Goal: Information Seeking & Learning: Learn about a topic

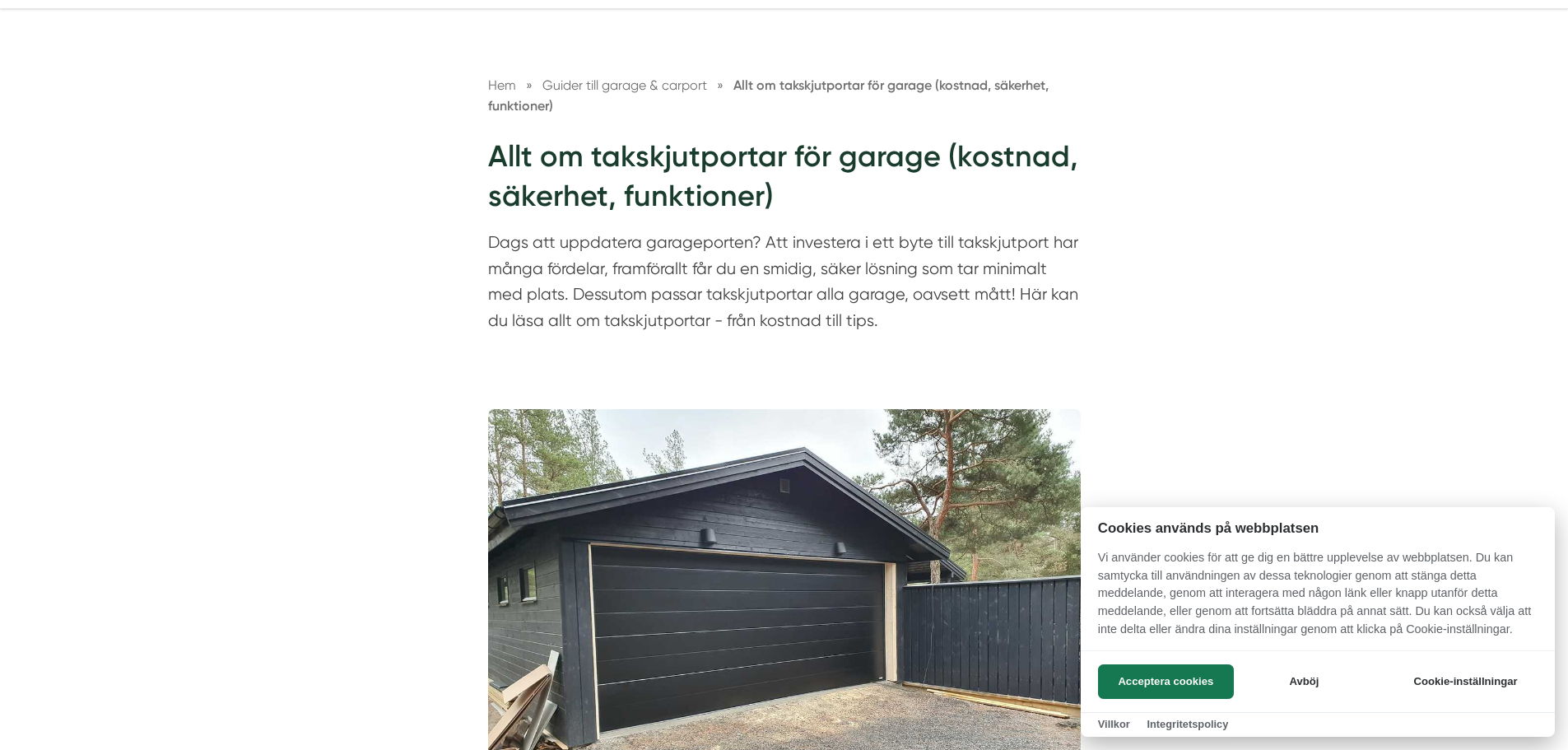
scroll to position [247, 0]
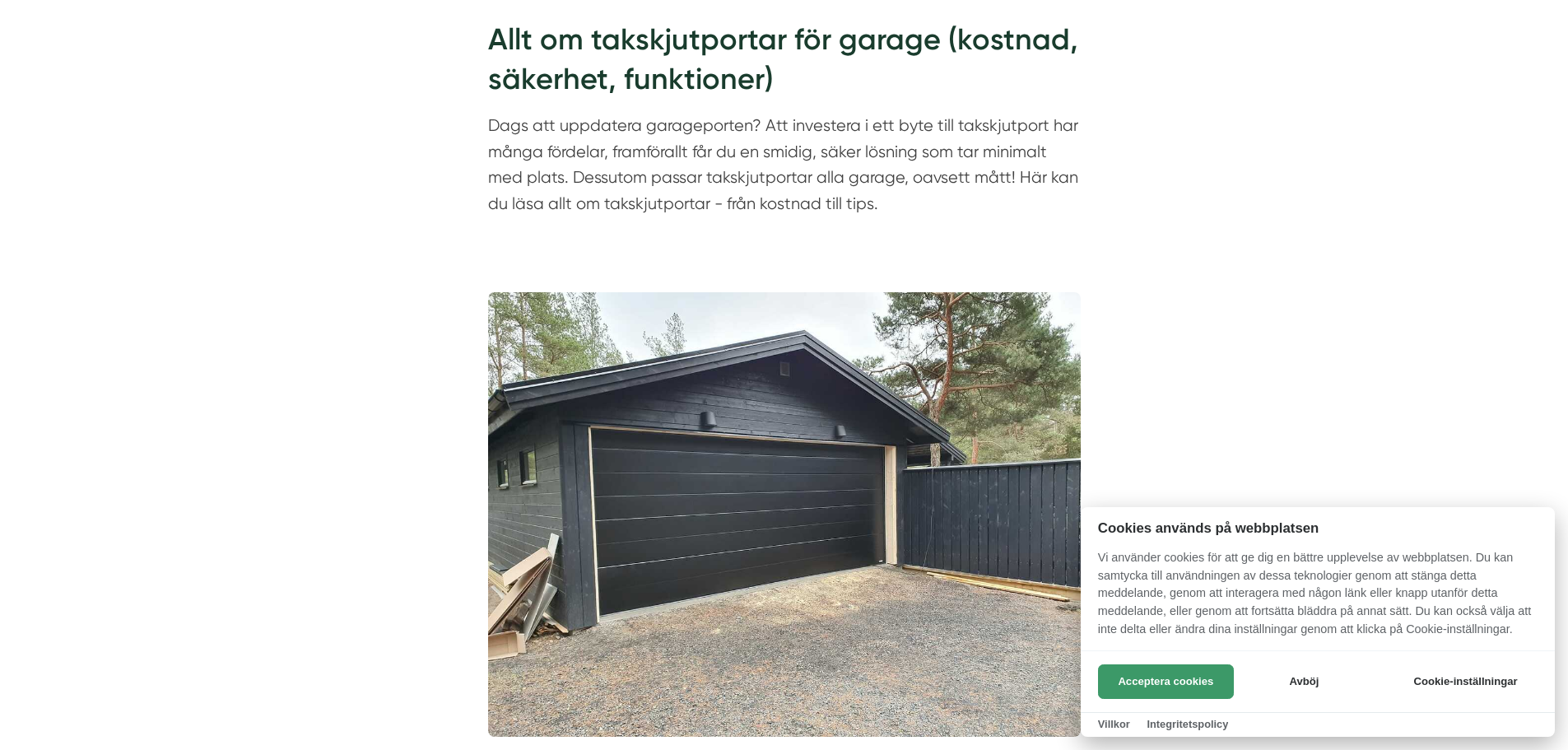
click at [1150, 689] on button "Acceptera cookies" at bounding box center [1165, 682] width 136 height 35
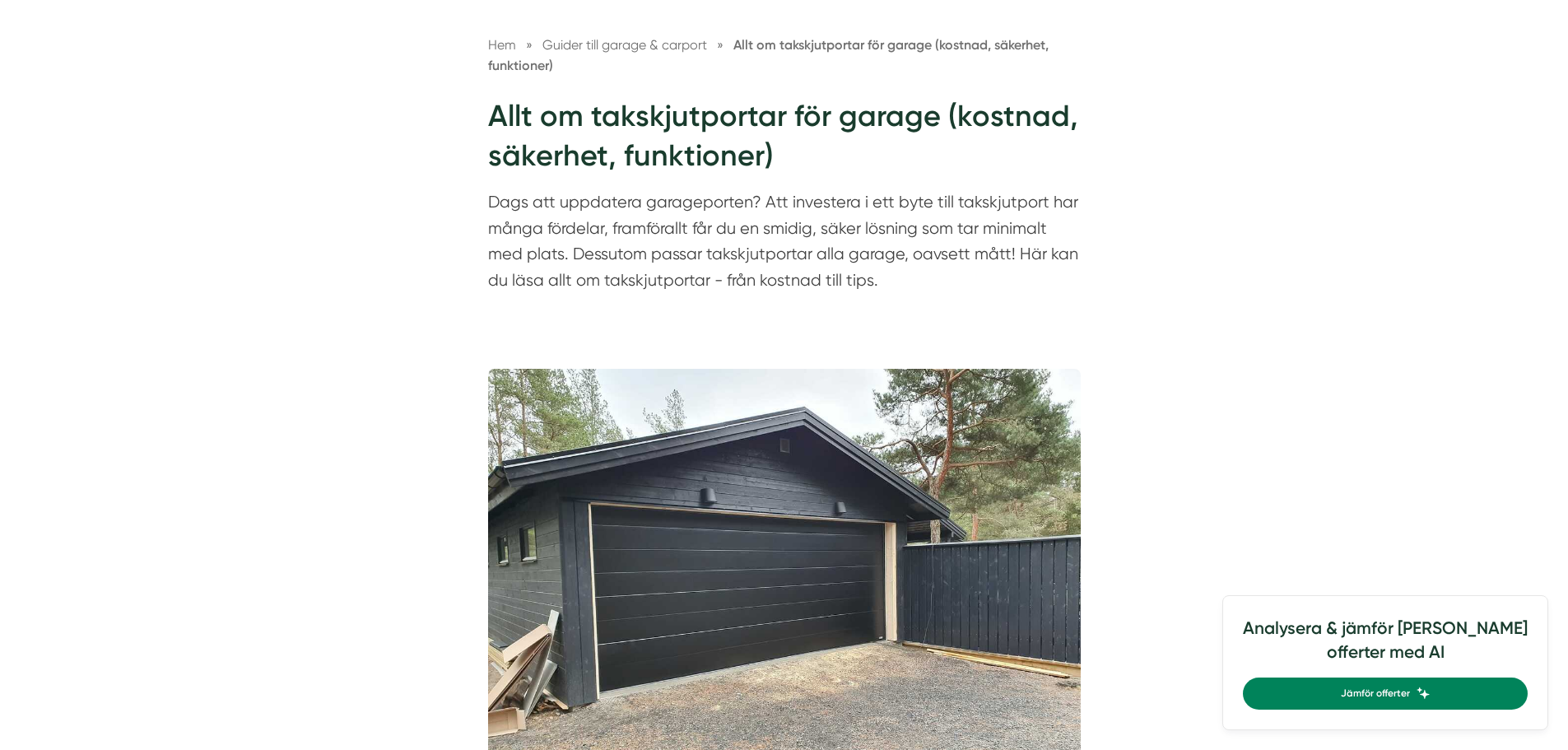
scroll to position [82, 0]
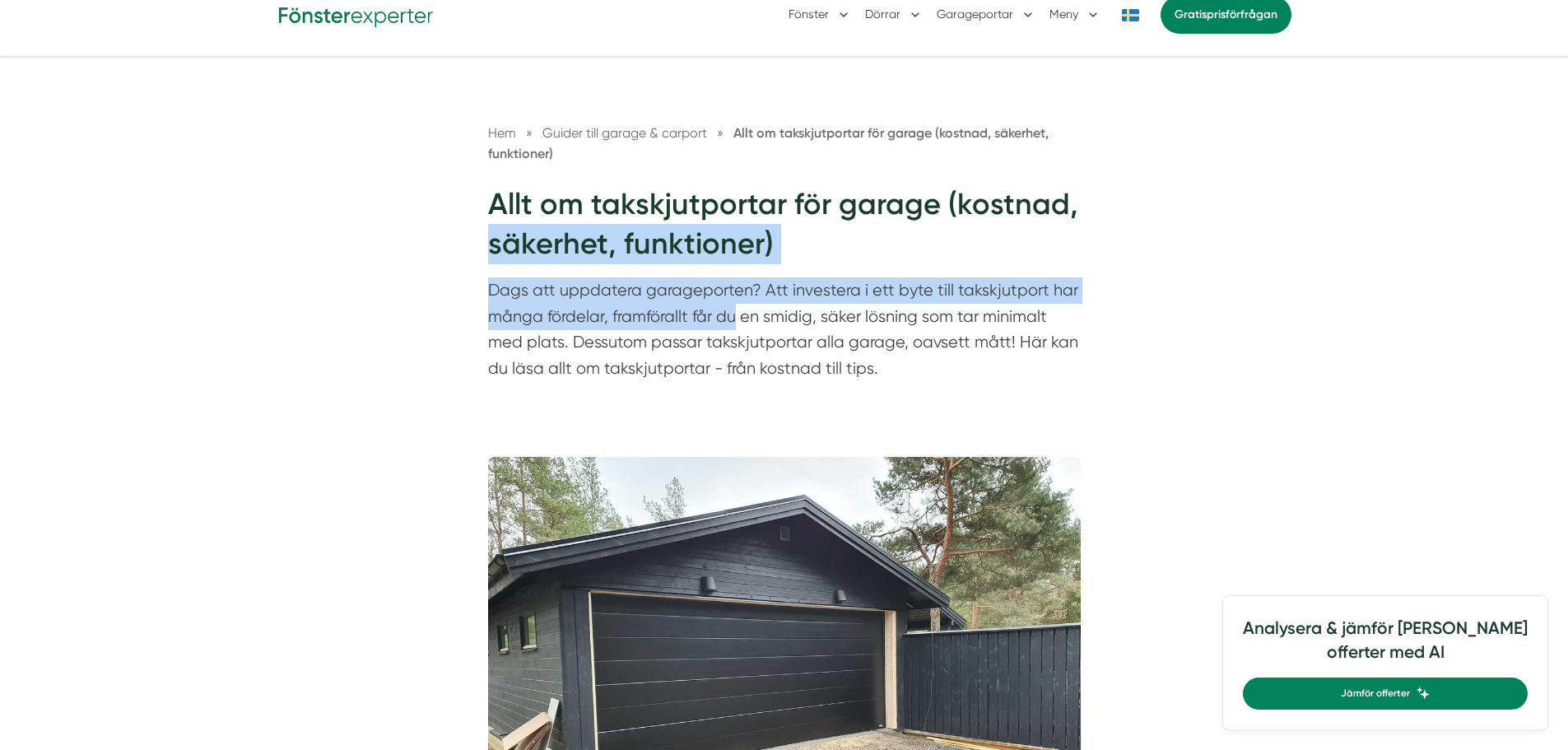
drag, startPoint x: 475, startPoint y: 273, endPoint x: 739, endPoint y: 312, distance: 266.9
click at [739, 312] on div "Hem » Guider till garage & carport » Allt om takskjutportar för garage (kostnad…" at bounding box center [784, 255] width 632 height 266
click at [739, 312] on p "Dags att uppdatera garageporten? Att investera i ett byte till takskjutport har…" at bounding box center [784, 333] width 593 height 112
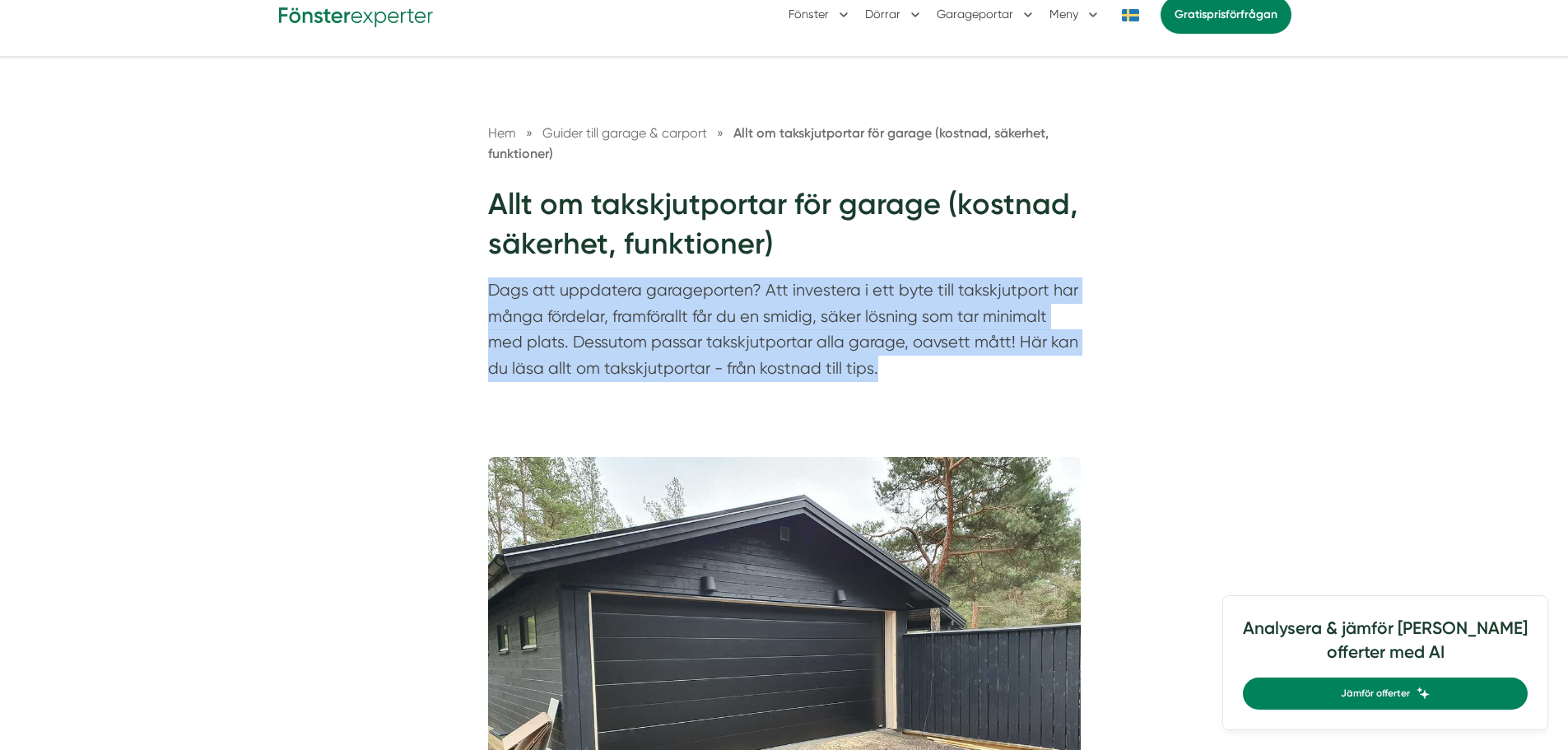
drag, startPoint x: 877, startPoint y: 363, endPoint x: 493, endPoint y: 282, distance: 392.4
click at [458, 282] on div "Hem » Guider till garage & carport » Allt om takskjutportar för garage (kostnad…" at bounding box center [784, 246] width 1568 height 380
click at [625, 329] on p "Dags att uppdatera garageporten? Att investera i ett byte till takskjutport har…" at bounding box center [784, 333] width 593 height 112
drag, startPoint x: 485, startPoint y: 290, endPoint x: 888, endPoint y: 357, distance: 408.5
click at [888, 357] on div "Hem » Guider till garage & carport » Allt om takskjutportar för garage (kostnad…" at bounding box center [784, 255] width 632 height 266
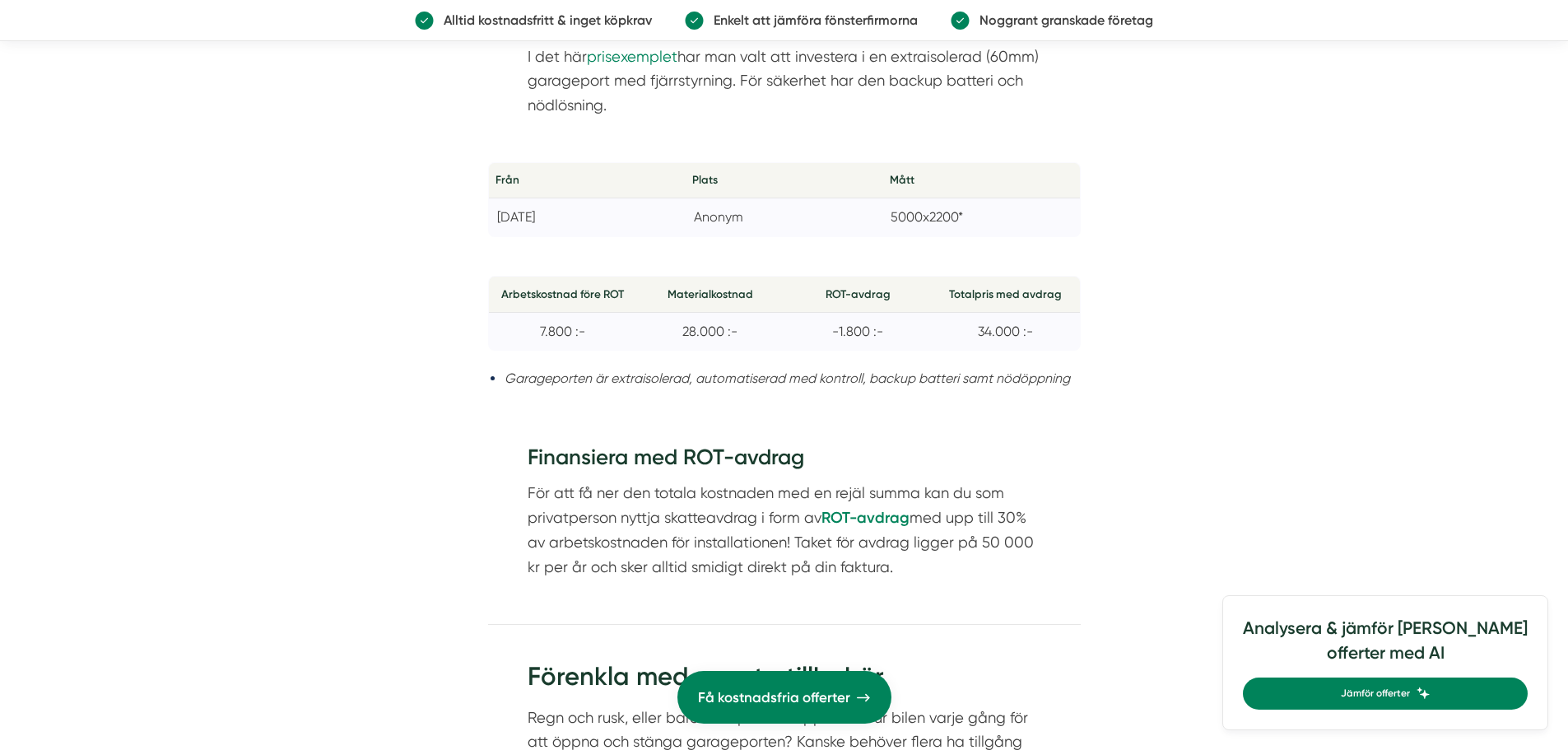
scroll to position [3951, 0]
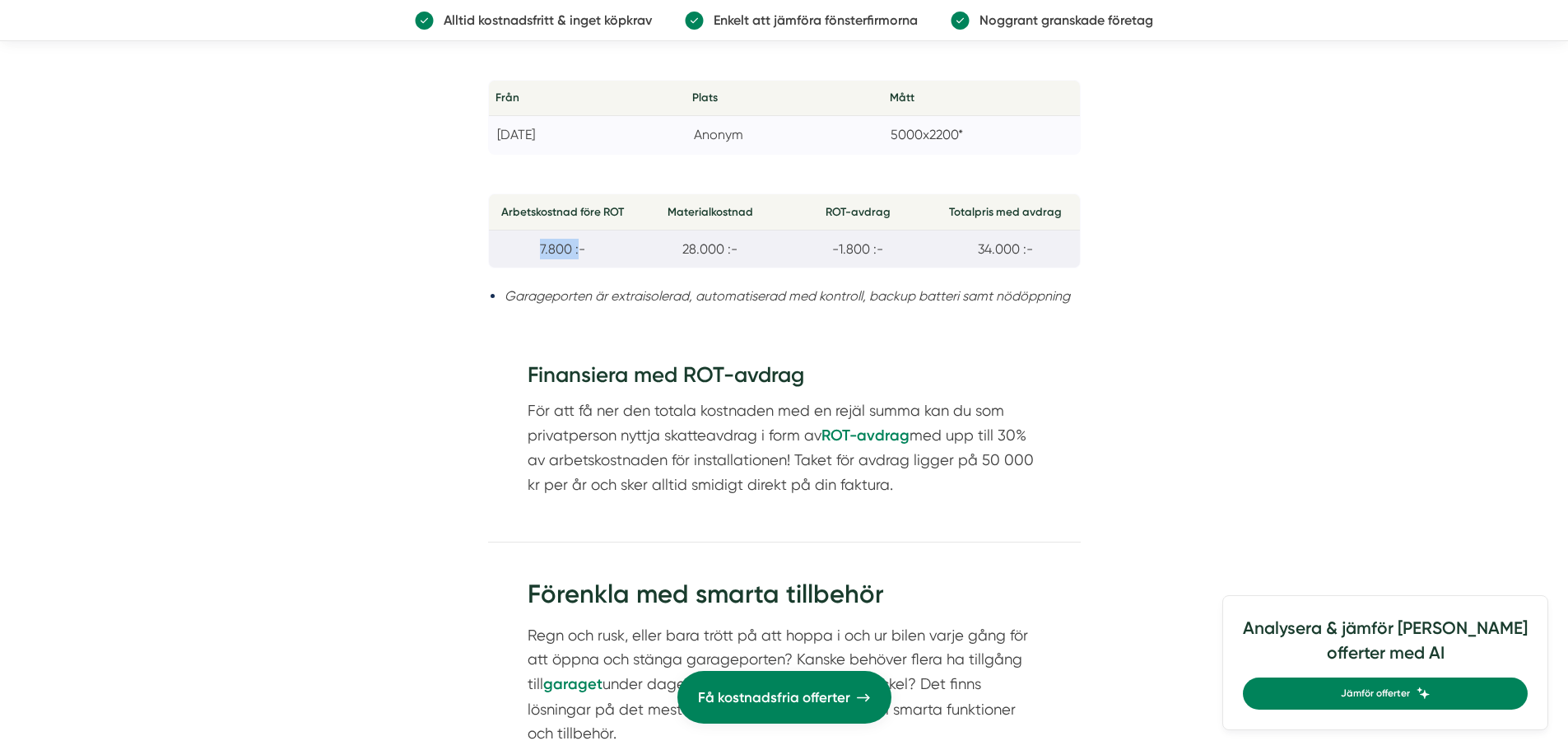
drag, startPoint x: 580, startPoint y: 254, endPoint x: 534, endPoint y: 255, distance: 46.0
click at [534, 255] on td "7.800 :-" at bounding box center [562, 248] width 148 height 37
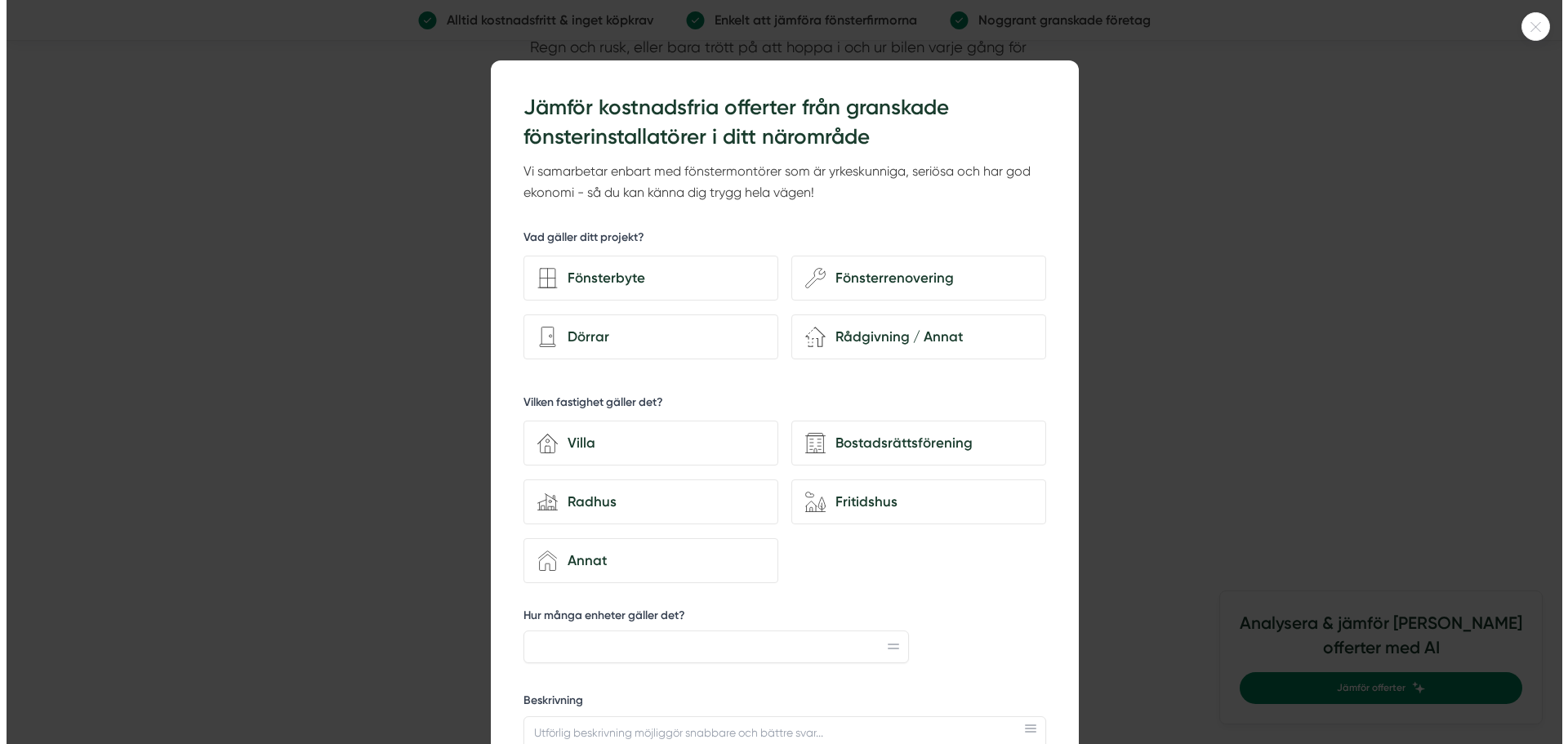
scroll to position [4654, 0]
